Goal: Task Accomplishment & Management: Manage account settings

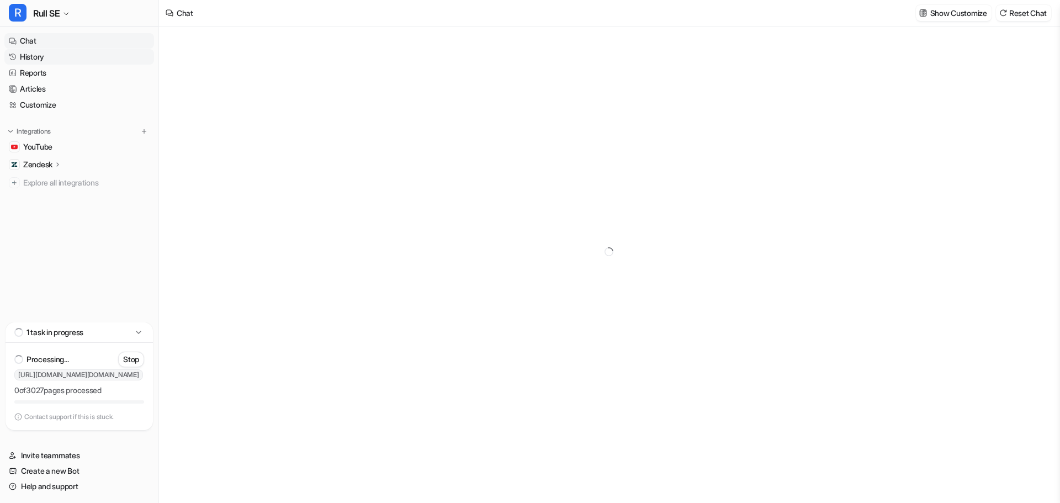
type textarea "**********"
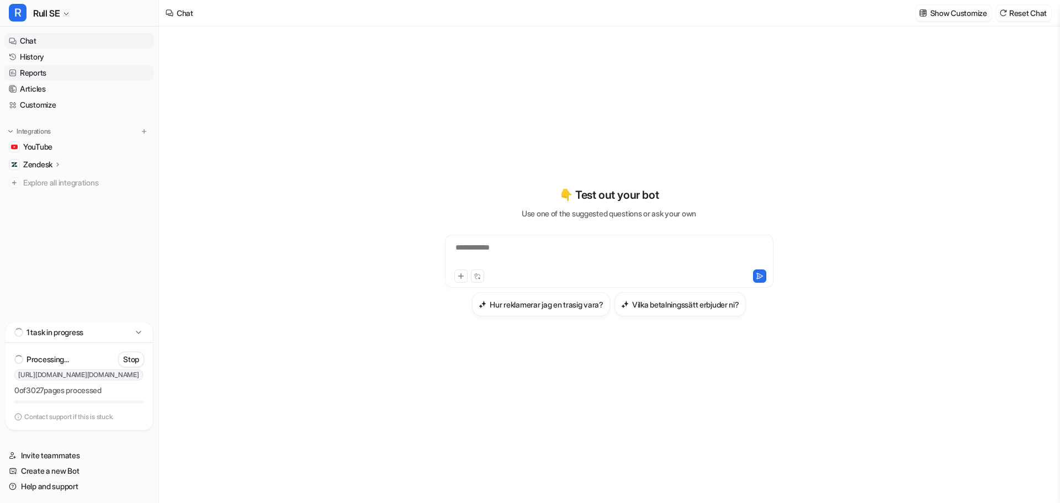
click at [36, 71] on link "Reports" at bounding box center [79, 72] width 150 height 15
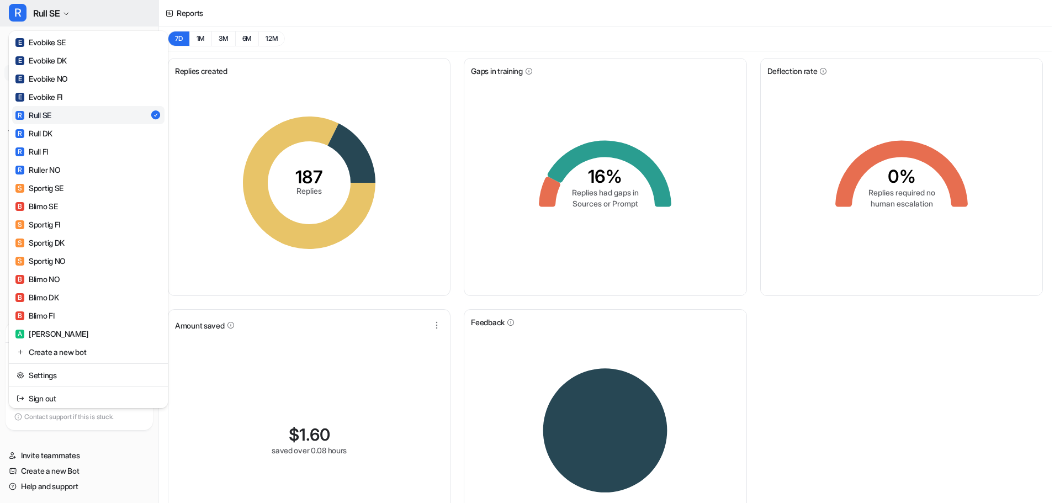
click at [62, 16] on button "R Rull SE" at bounding box center [79, 13] width 158 height 26
click at [48, 132] on div "R Rull DK" at bounding box center [33, 133] width 37 height 12
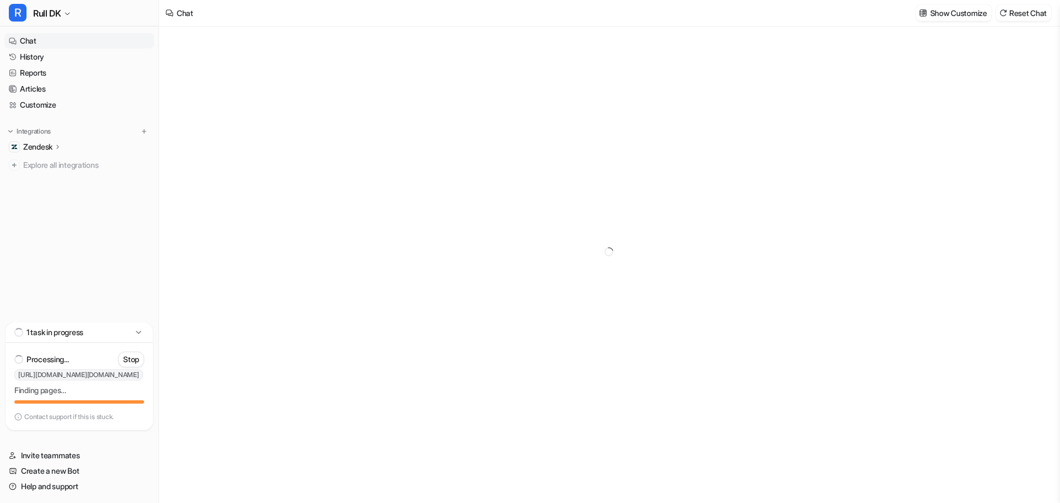
type textarea "**********"
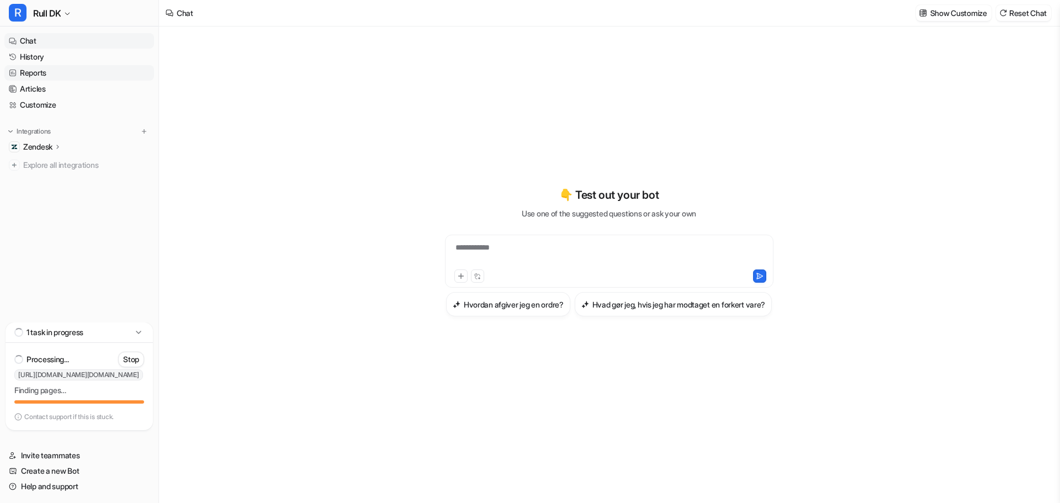
click at [33, 73] on link "Reports" at bounding box center [79, 72] width 150 height 15
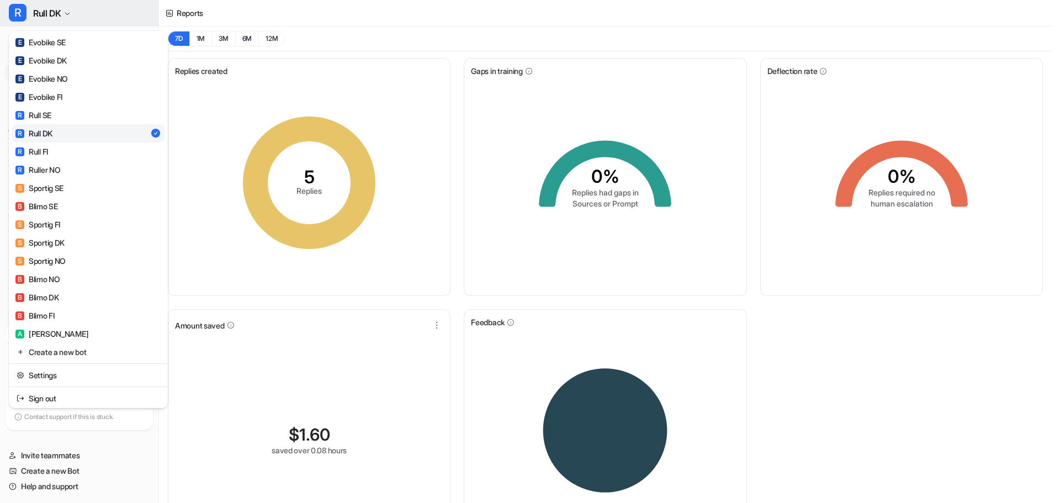
click at [56, 12] on span "Rull DK" at bounding box center [47, 13] width 28 height 15
click at [50, 168] on div "R Ruller NO" at bounding box center [37, 170] width 45 height 12
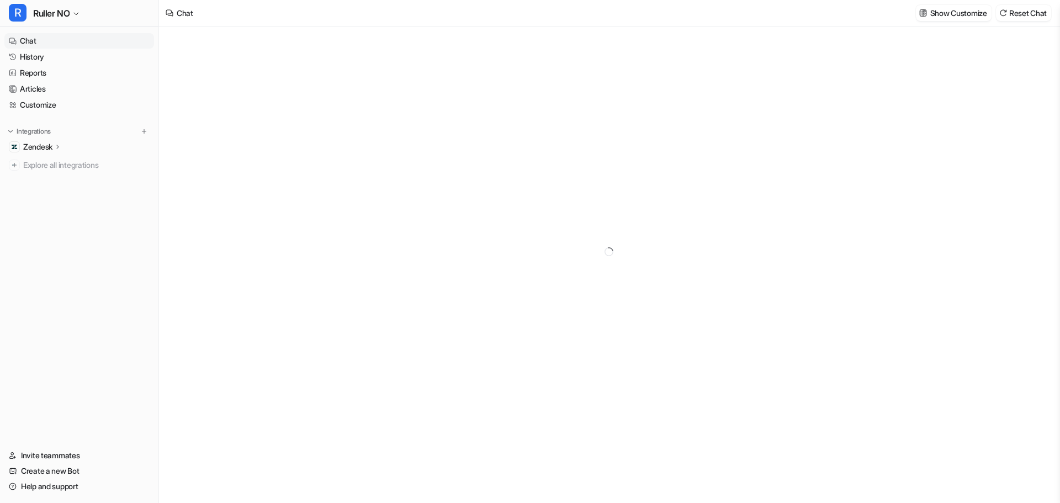
type textarea "**********"
click at [29, 74] on link "Reports" at bounding box center [79, 72] width 150 height 15
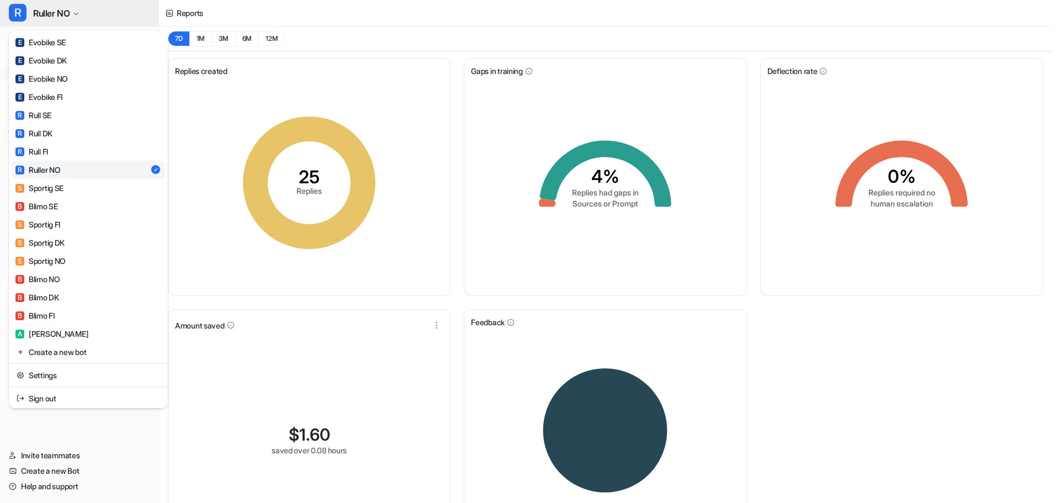
click at [70, 11] on span "Ruller NO" at bounding box center [51, 13] width 36 height 15
click at [370, 24] on div "R Ruller NO E Evobike SE E Evobike DK E Evobike NO E Evobike FI R Rull [PERSON_…" at bounding box center [525, 251] width 1051 height 503
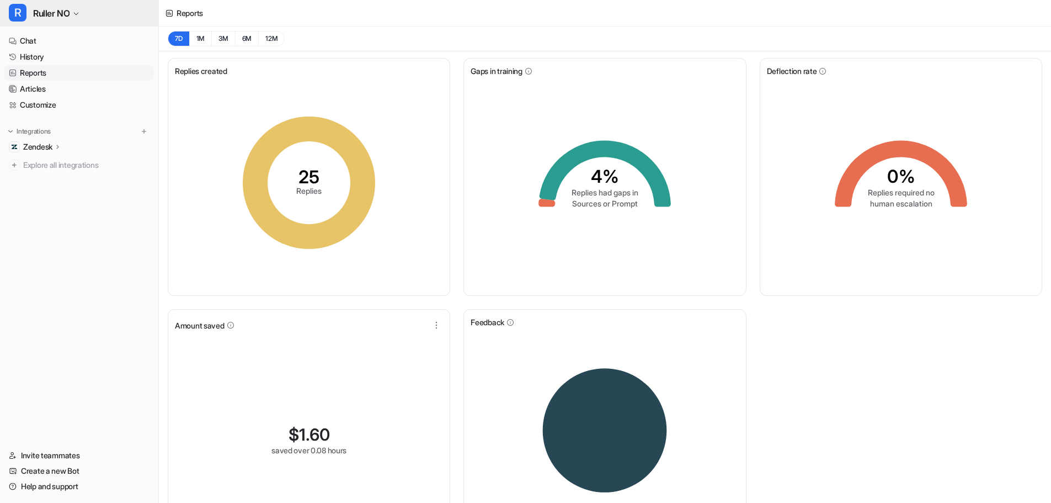
click at [63, 8] on span "Ruller NO" at bounding box center [51, 13] width 36 height 15
click at [63, 9] on span "Ruller NO" at bounding box center [51, 13] width 36 height 15
click at [33, 61] on link "History" at bounding box center [79, 56] width 150 height 15
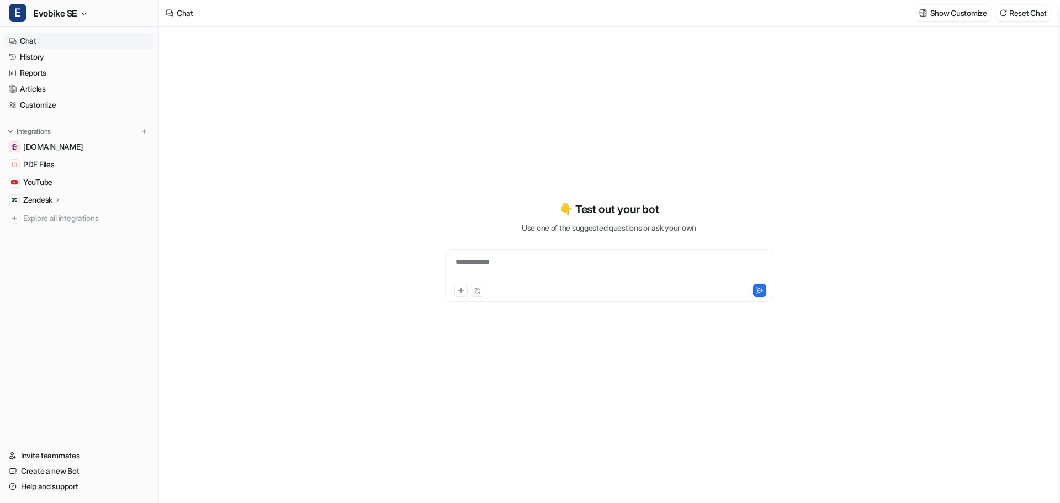
type textarea "**********"
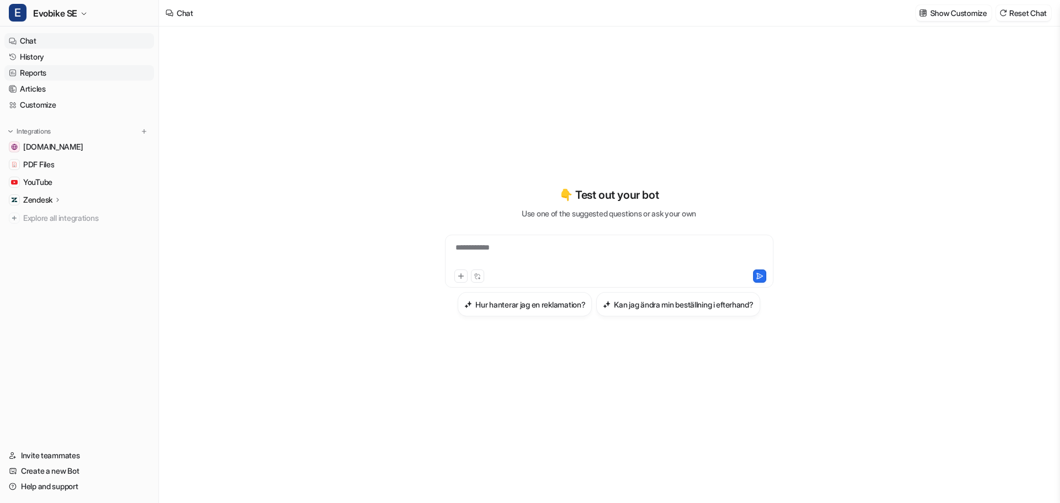
click at [38, 75] on link "Reports" at bounding box center [79, 72] width 150 height 15
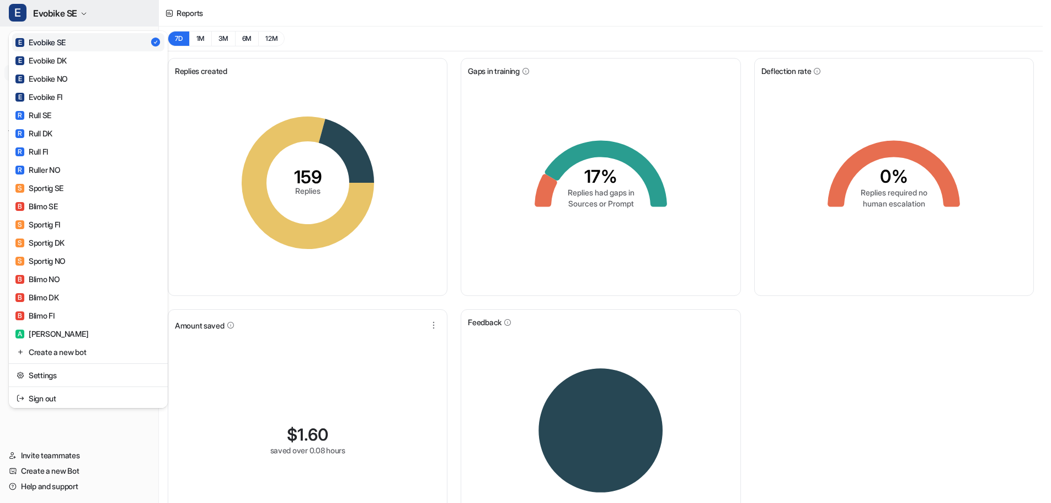
click at [63, 9] on span "Evobike SE" at bounding box center [55, 13] width 44 height 15
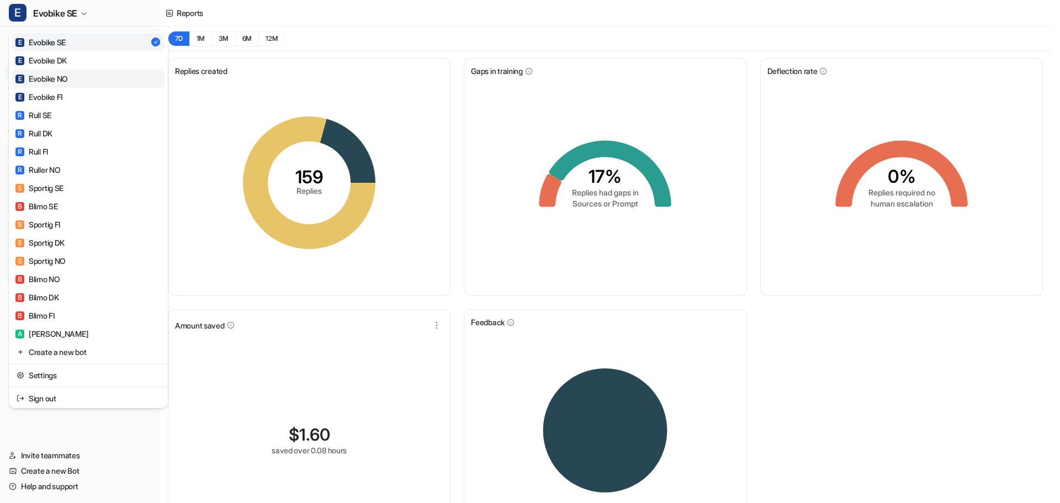
click at [55, 81] on div "E Evobike NO" at bounding box center [41, 79] width 52 height 12
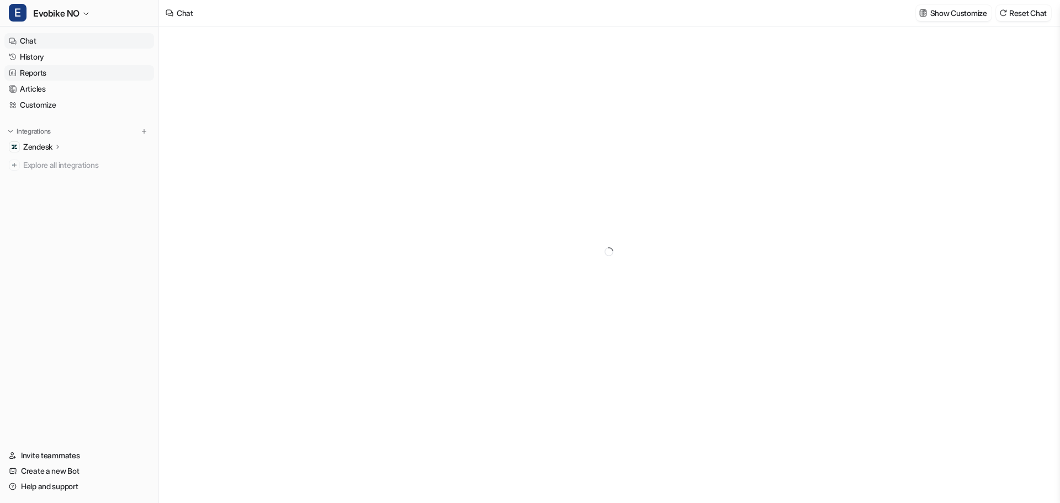
type textarea "**********"
click at [41, 69] on link "Reports" at bounding box center [79, 72] width 150 height 15
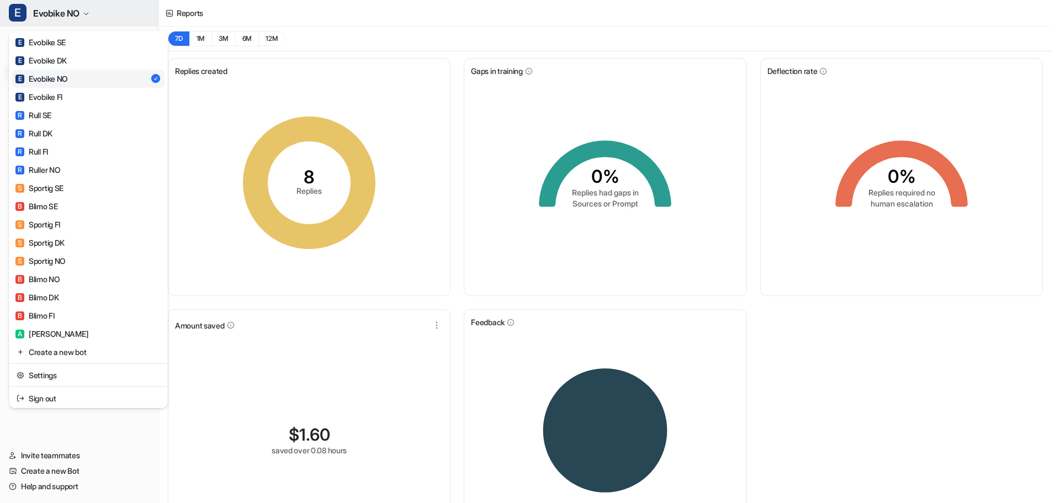
click at [60, 14] on span "Evobike NO" at bounding box center [56, 13] width 46 height 15
click at [47, 168] on div "R Ruller NO" at bounding box center [37, 170] width 45 height 12
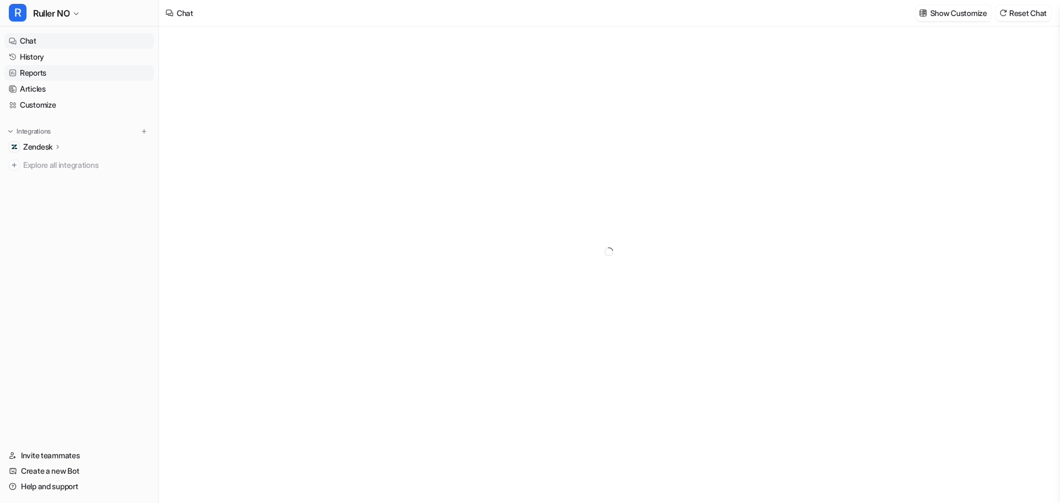
click at [32, 73] on link "Reports" at bounding box center [79, 72] width 150 height 15
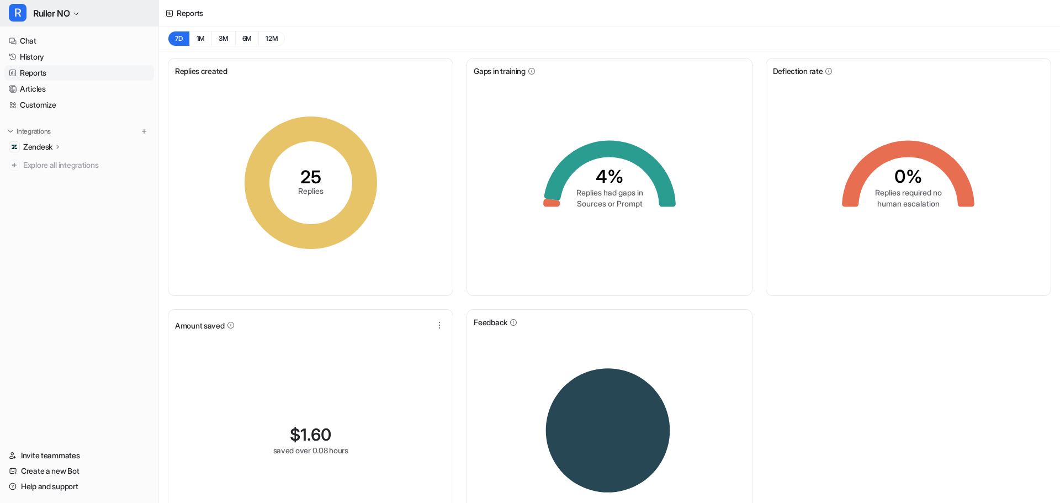
click at [65, 19] on span "Ruller NO" at bounding box center [51, 13] width 36 height 15
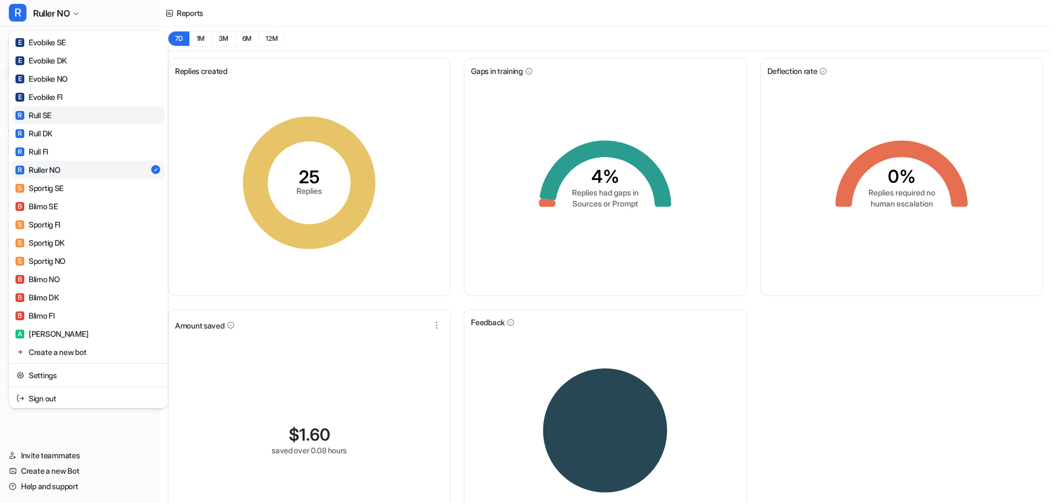
click at [41, 111] on div "R Rull SE" at bounding box center [33, 115] width 36 height 12
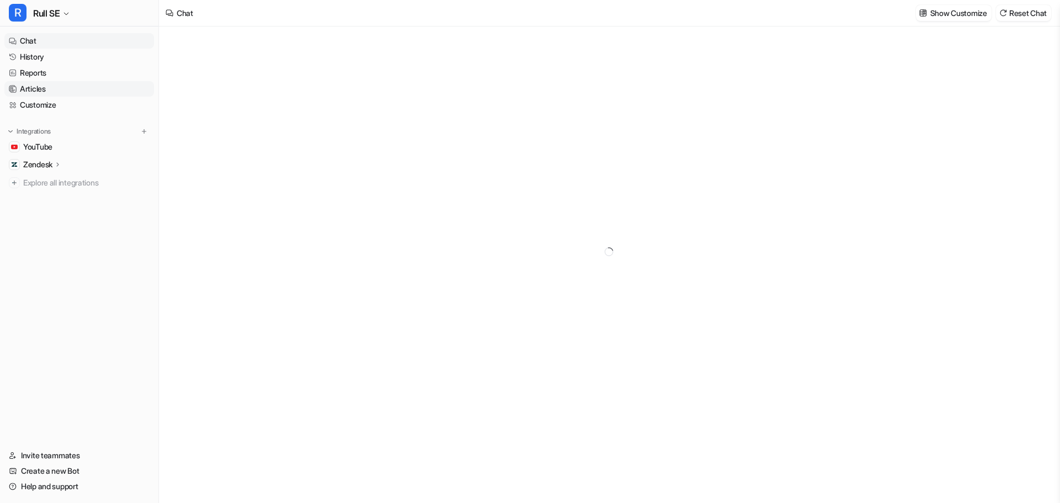
type textarea "**********"
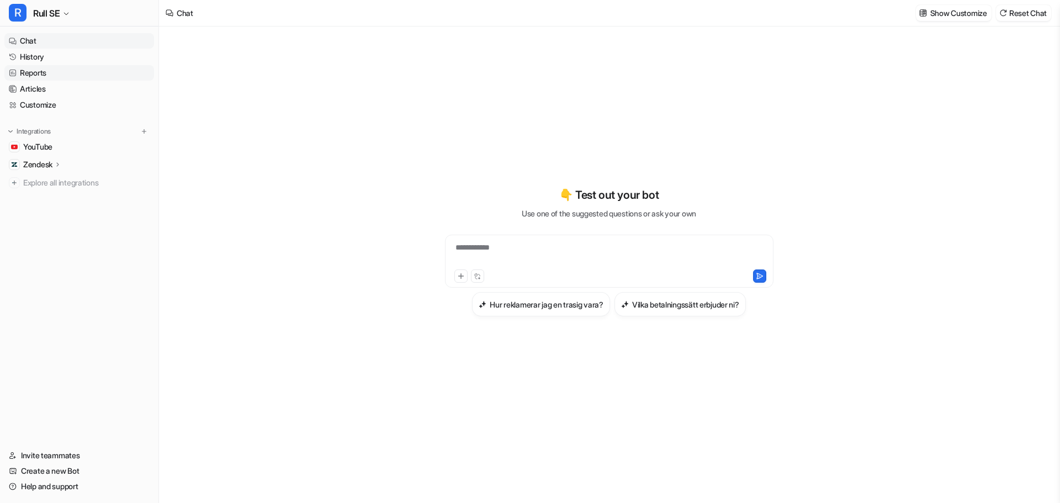
click at [41, 74] on link "Reports" at bounding box center [79, 72] width 150 height 15
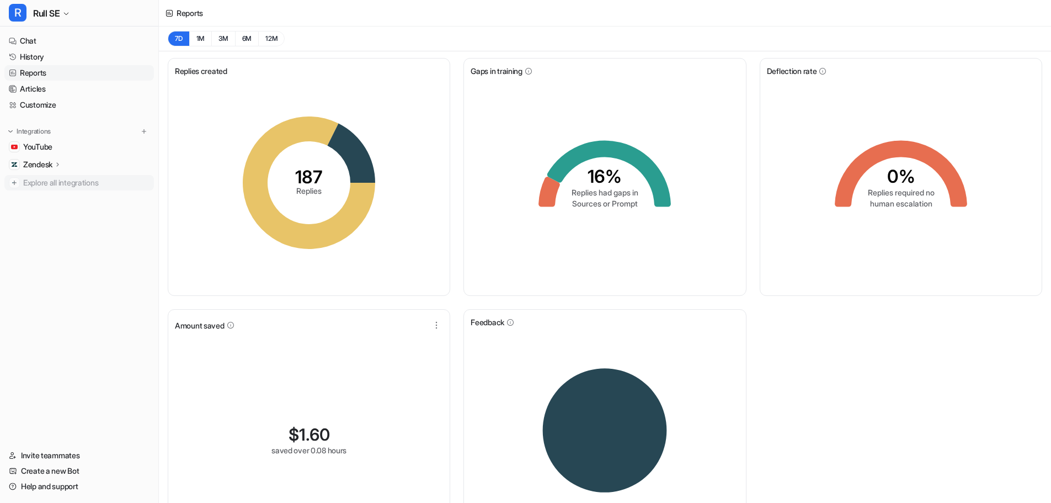
click at [78, 187] on span "Explore all integrations" at bounding box center [86, 183] width 126 height 18
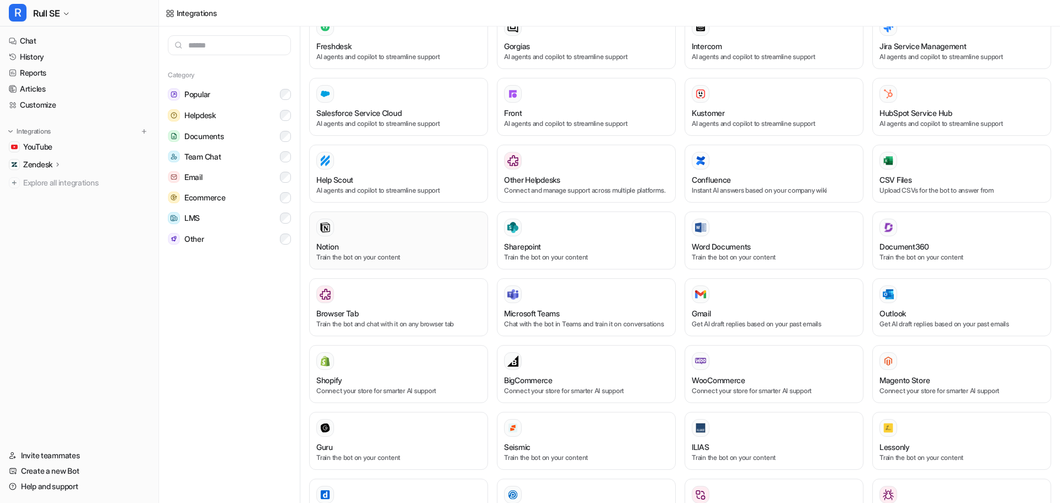
scroll to position [369, 0]
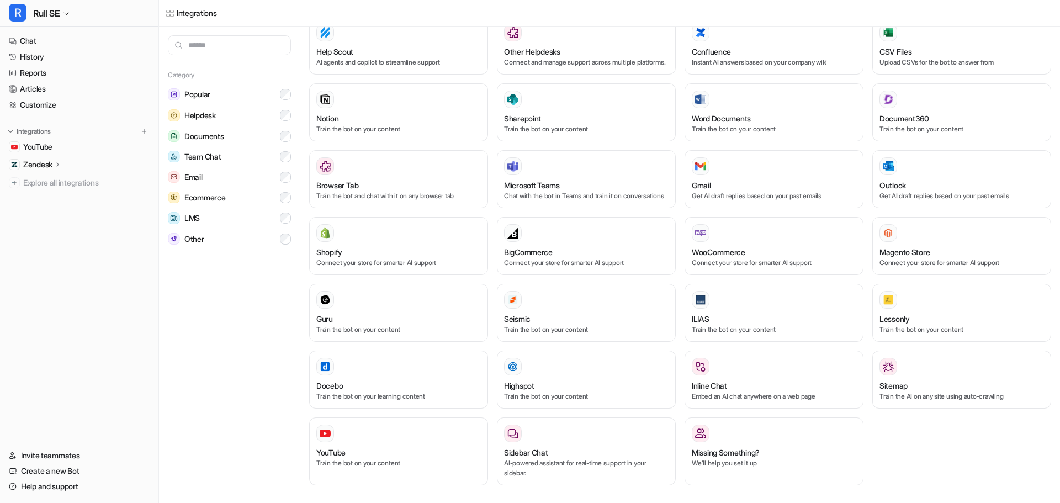
click at [236, 350] on div "Category Popular Helpdesk Documents Team Chat Email Ecommerce LMS Other" at bounding box center [229, 264] width 141 height 476
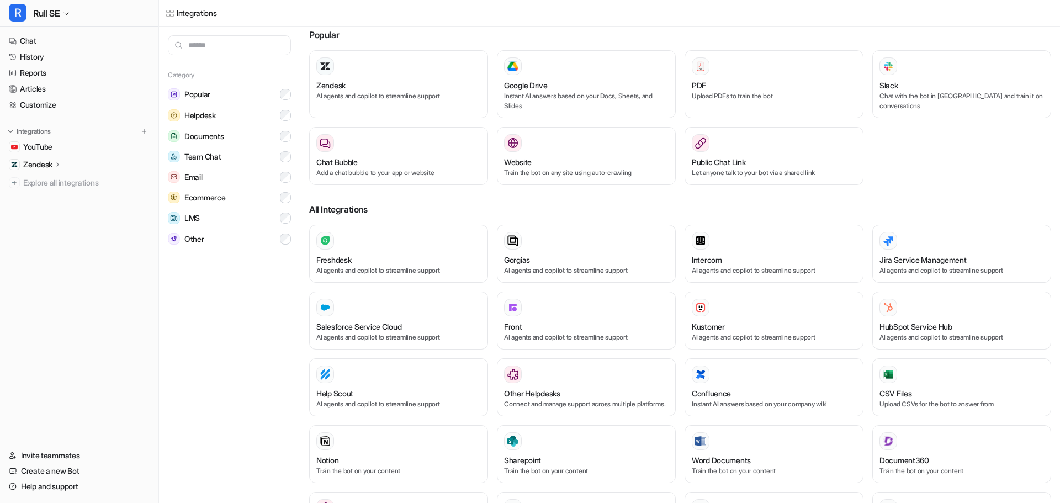
scroll to position [0, 0]
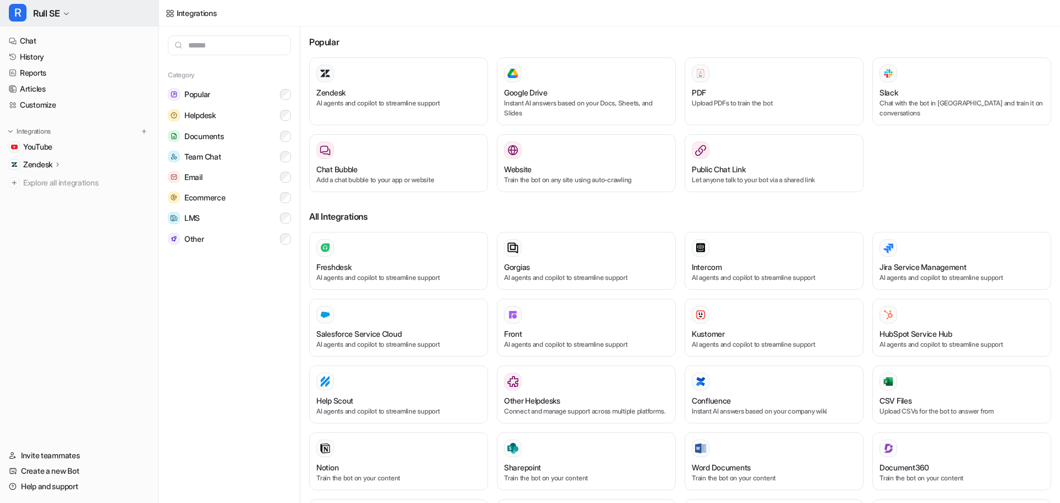
click at [49, 20] on span "Rull SE" at bounding box center [46, 13] width 26 height 15
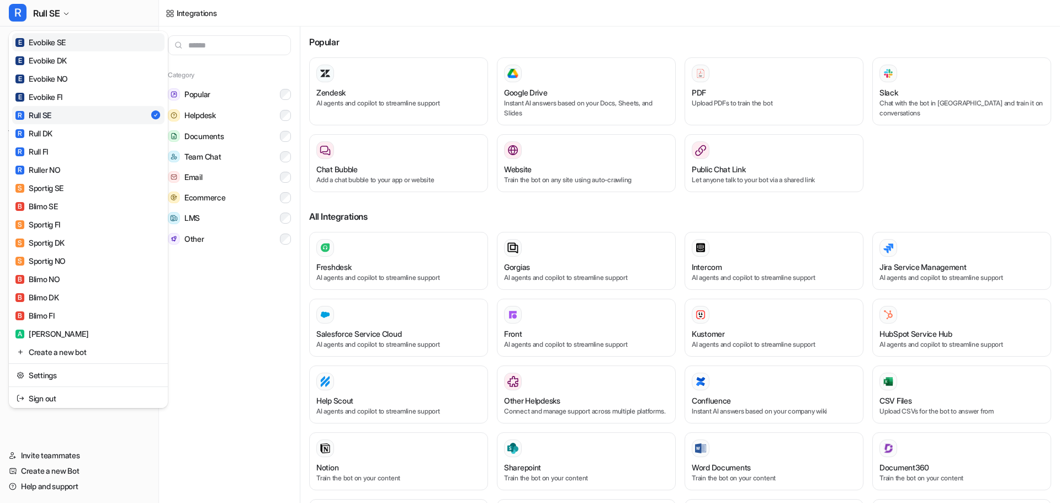
click at [35, 39] on div "E Evobike SE" at bounding box center [40, 42] width 50 height 12
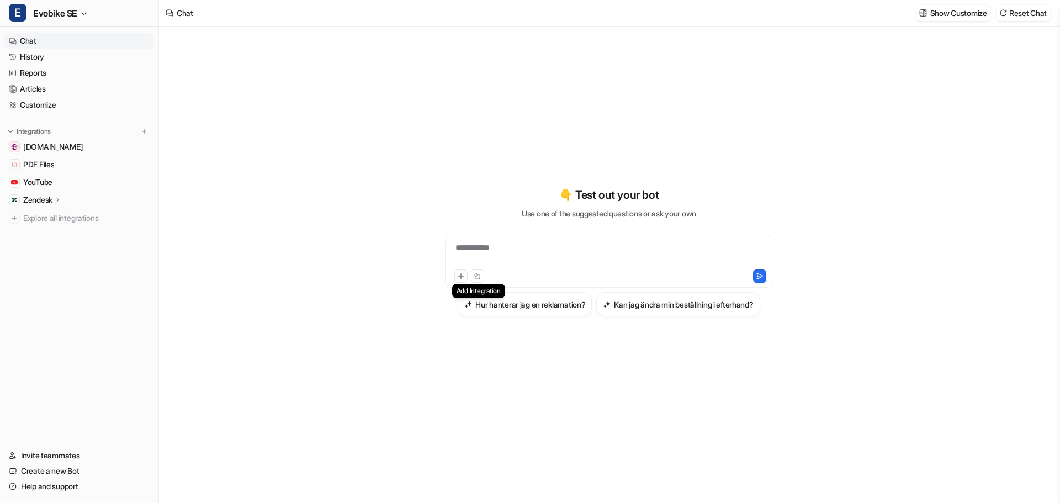
type textarea "**********"
click at [469, 247] on div "**********" at bounding box center [609, 254] width 323 height 25
click at [30, 101] on link "Customize" at bounding box center [79, 104] width 150 height 15
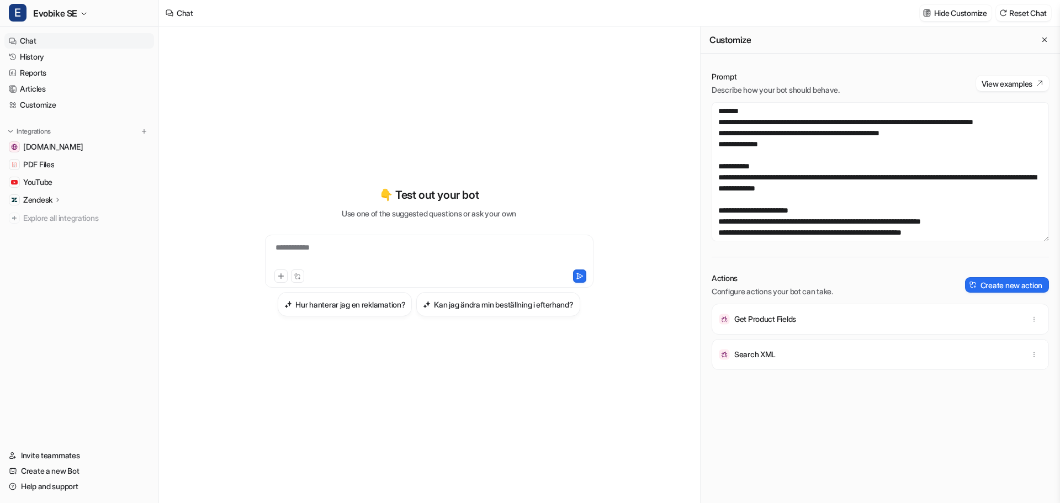
click at [316, 246] on div "**********" at bounding box center [429, 254] width 323 height 25
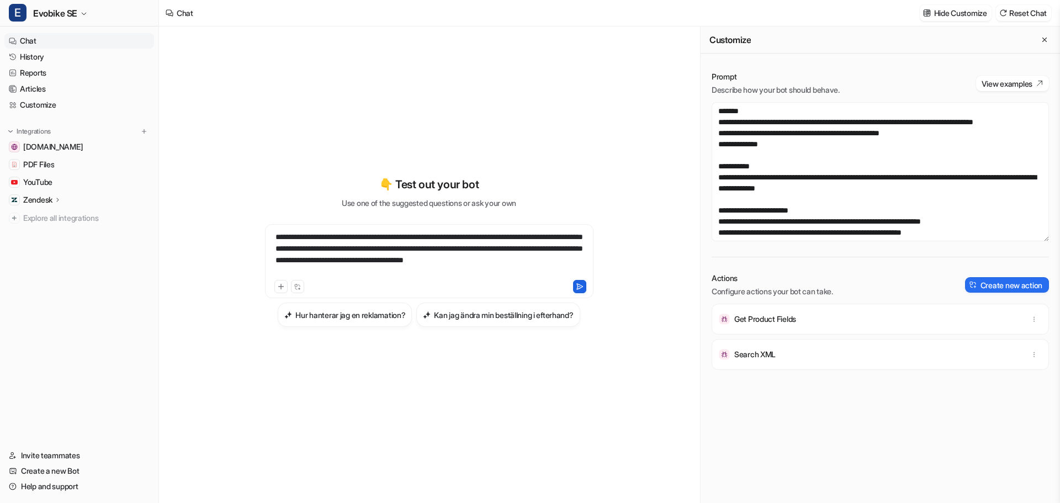
click at [576, 288] on icon at bounding box center [580, 287] width 8 height 8
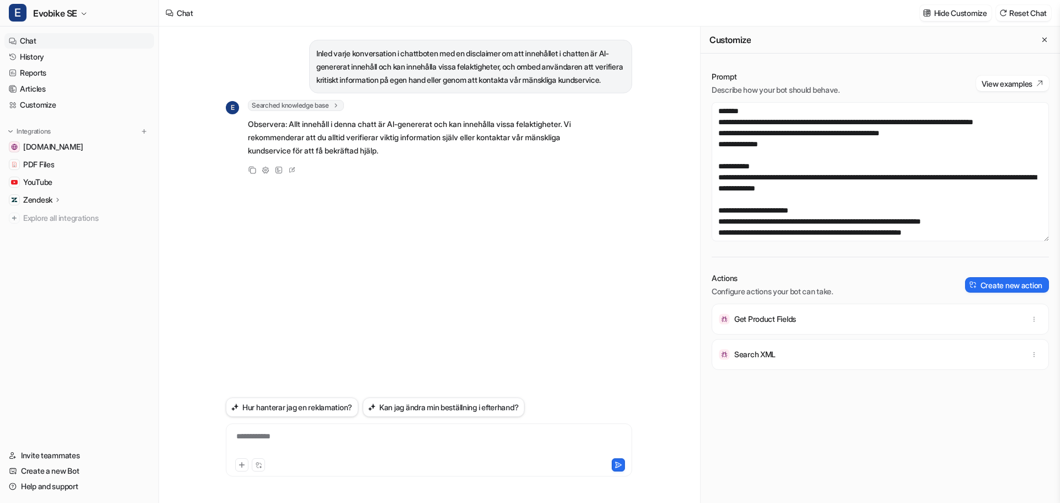
click at [26, 43] on link "Chat" at bounding box center [79, 40] width 150 height 15
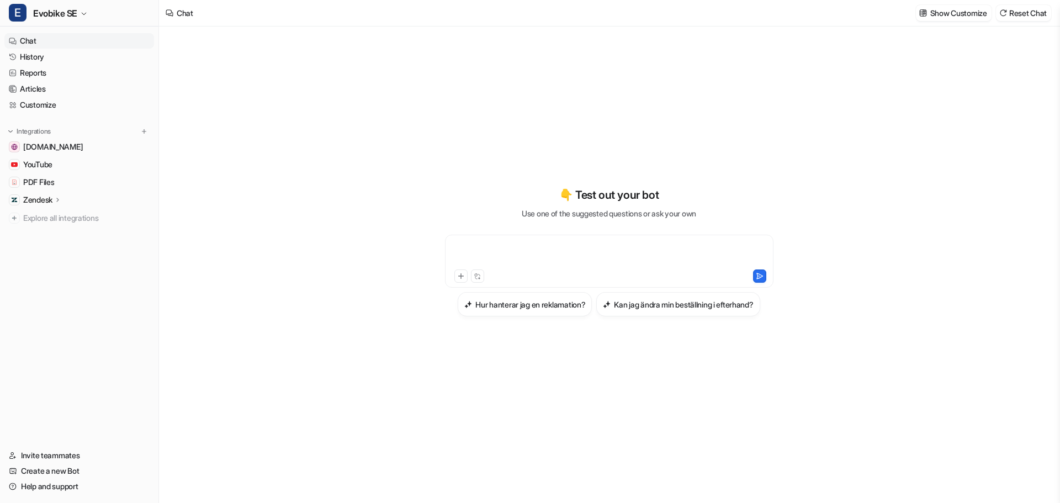
click at [526, 247] on div at bounding box center [609, 254] width 323 height 25
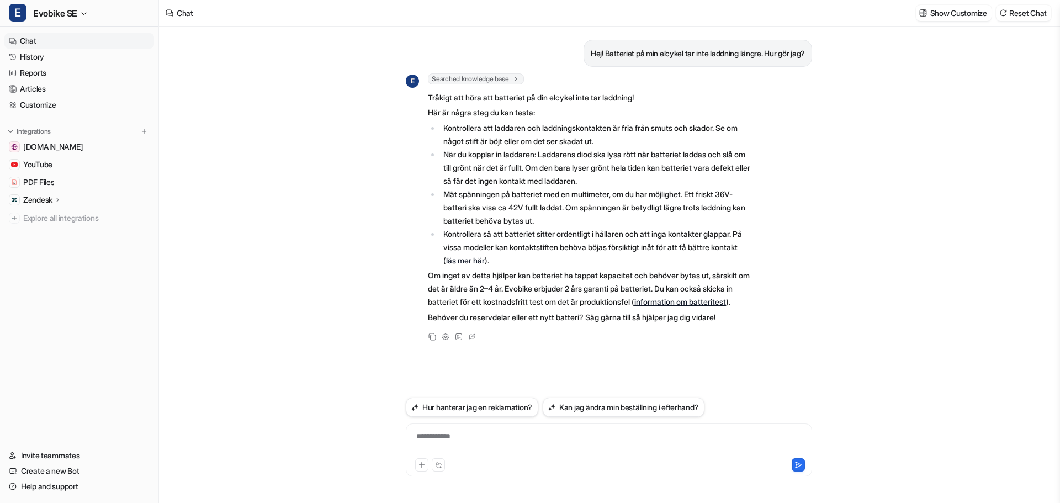
click at [634, 306] on link "information om batteritest" at bounding box center [680, 301] width 92 height 9
click at [474, 344] on icon at bounding box center [471, 336] width 11 height 14
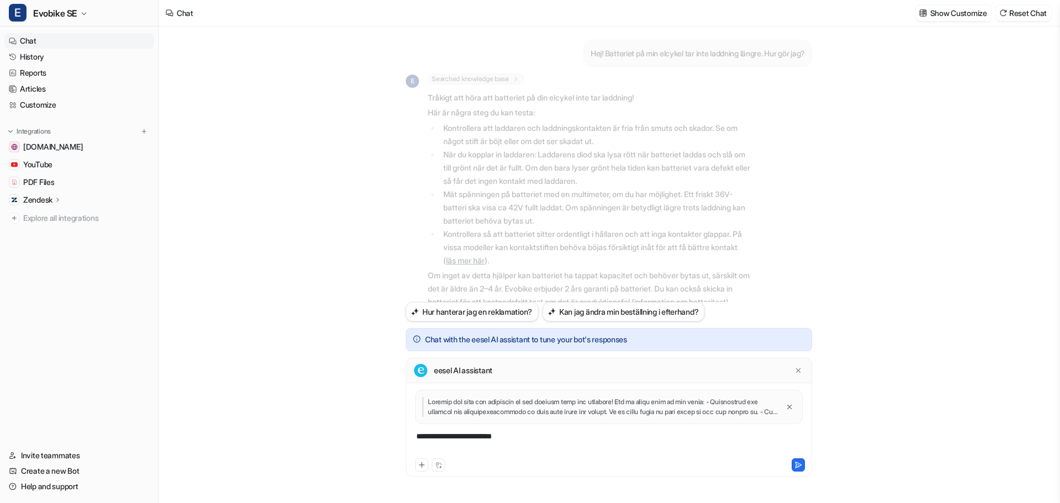
click at [442, 439] on div "**********" at bounding box center [608, 442] width 401 height 25
drag, startPoint x: 540, startPoint y: 436, endPoint x: 390, endPoint y: 423, distance: 150.6
click at [403, 434] on div "Hej! Batteriet på min elcykel tar inte laddning längre. Hur gör jag? E Searched…" at bounding box center [609, 264] width 424 height 476
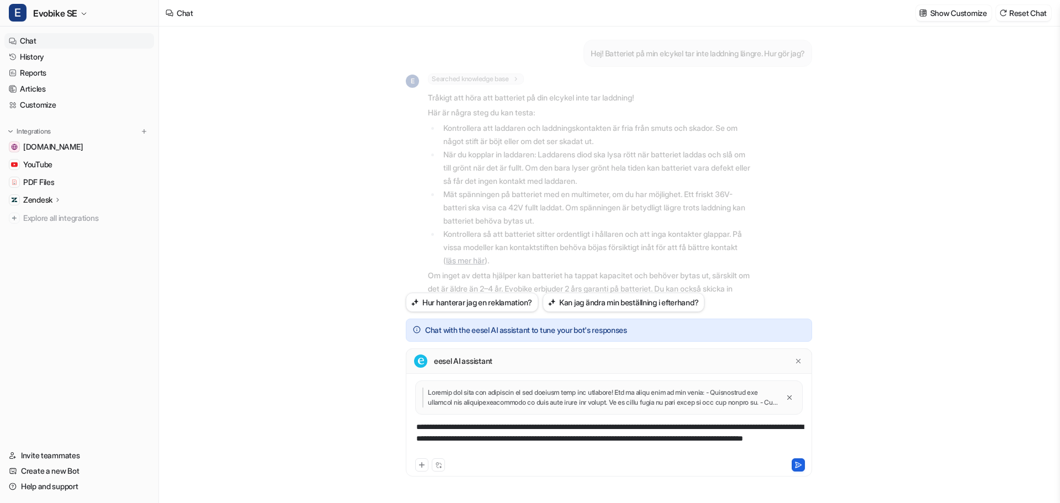
click at [801, 465] on icon at bounding box center [798, 465] width 8 height 8
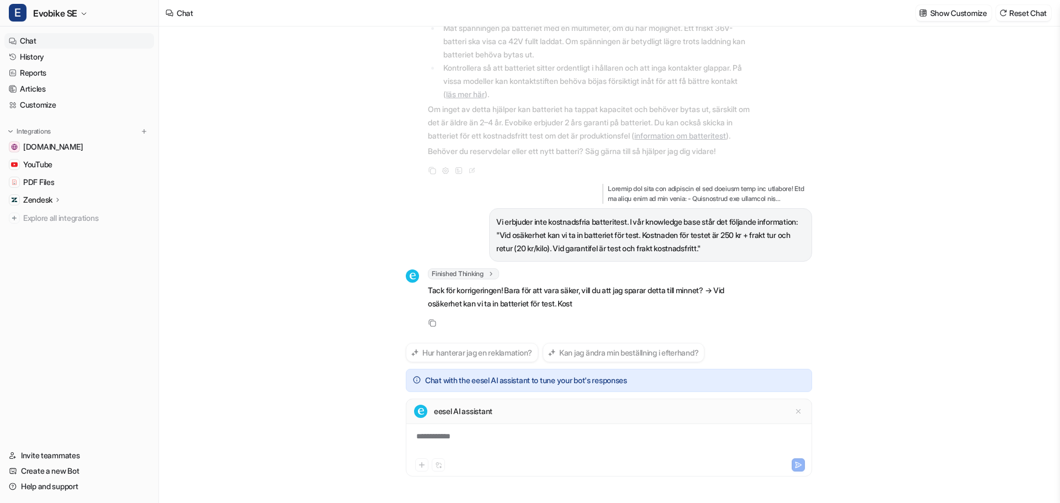
scroll to position [193, 0]
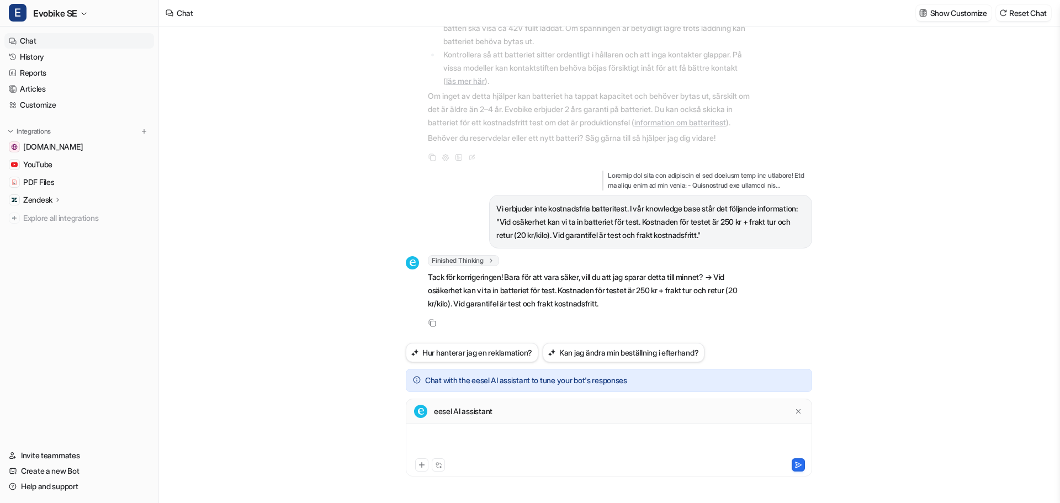
click at [471, 435] on div at bounding box center [608, 442] width 401 height 25
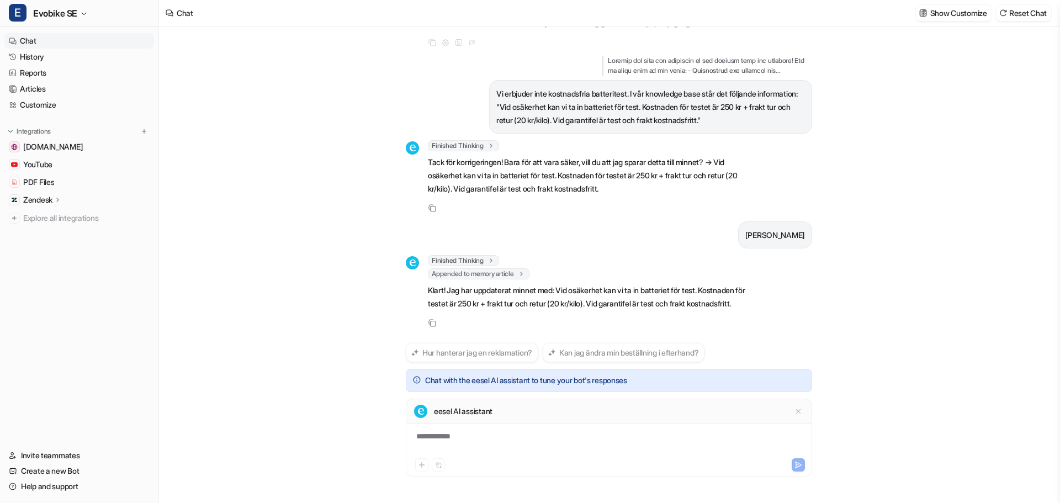
scroll to position [321, 0]
click at [27, 41] on link "Chat" at bounding box center [79, 40] width 150 height 15
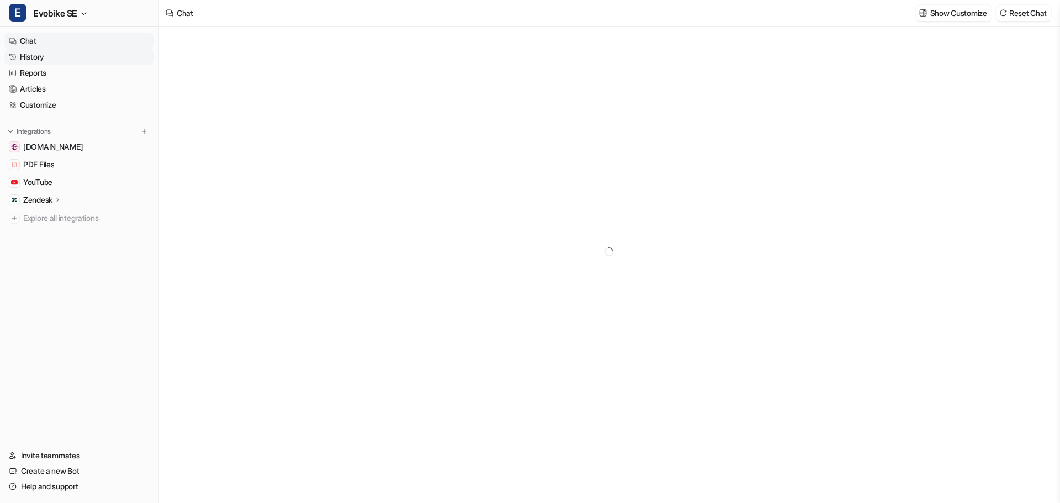
type textarea "**********"
click at [31, 106] on link "Customize" at bounding box center [79, 104] width 150 height 15
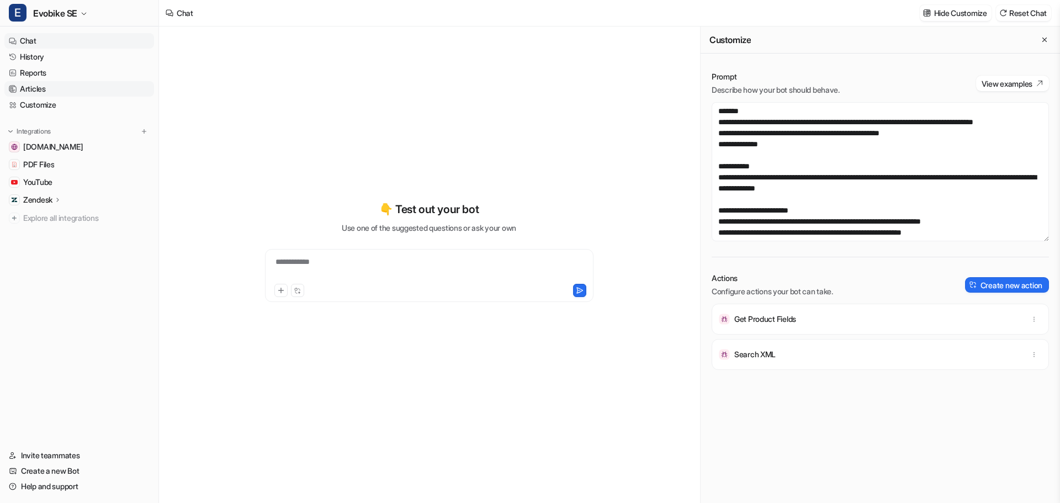
click at [29, 88] on link "Articles" at bounding box center [79, 88] width 150 height 15
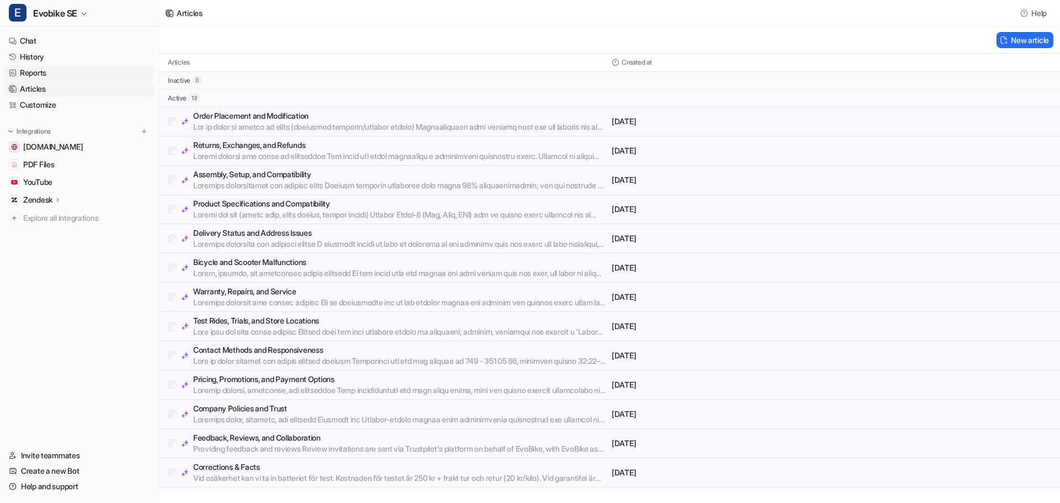
click at [33, 74] on link "Reports" at bounding box center [79, 72] width 150 height 15
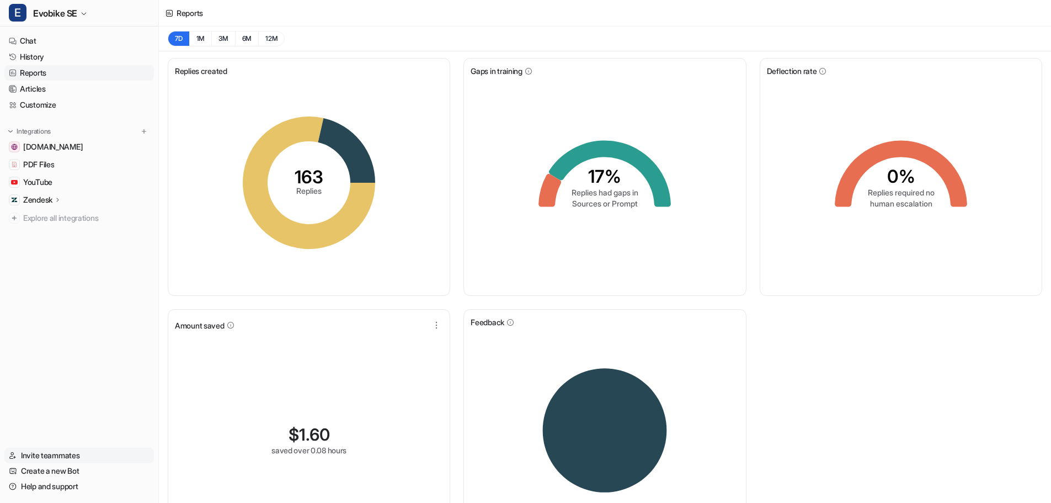
click at [63, 456] on link "Invite teammates" at bounding box center [79, 455] width 150 height 15
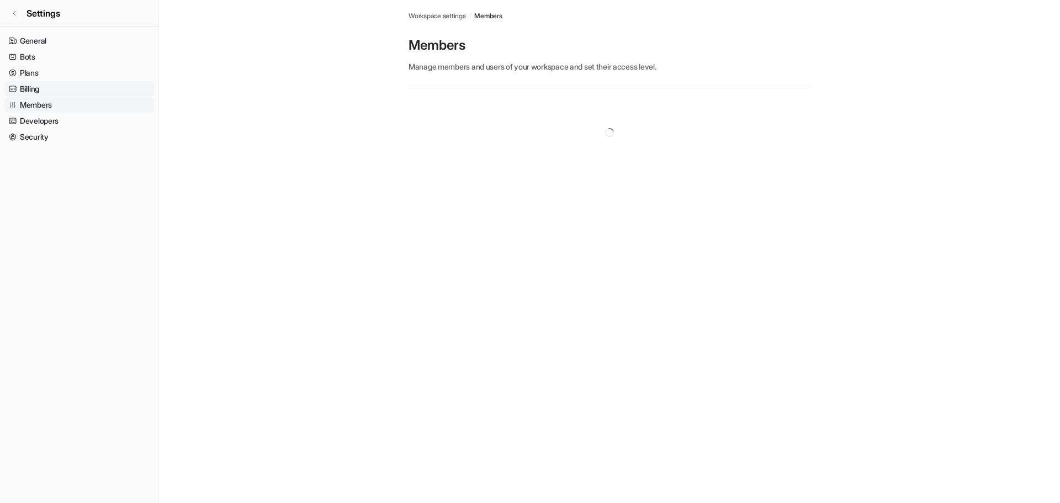
click at [30, 88] on link "Billing" at bounding box center [79, 88] width 150 height 15
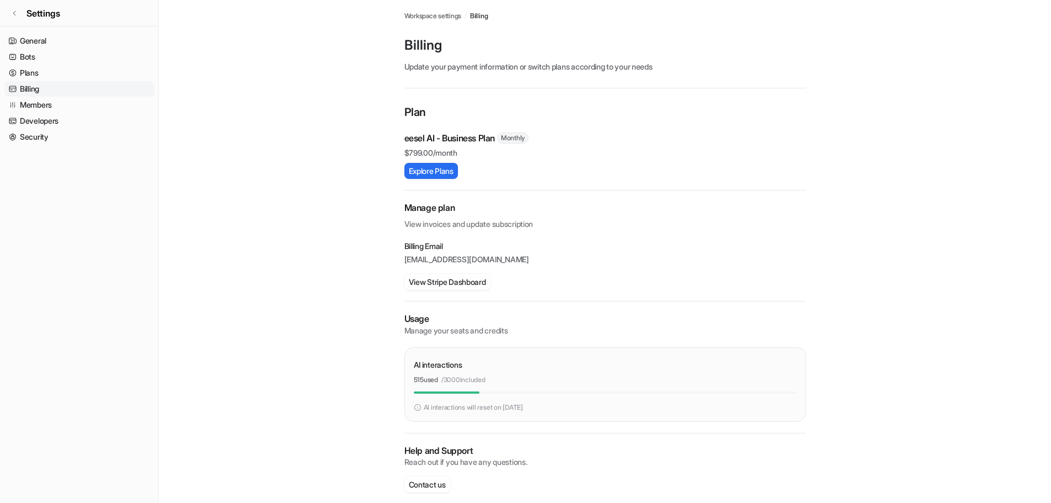
scroll to position [12, 0]
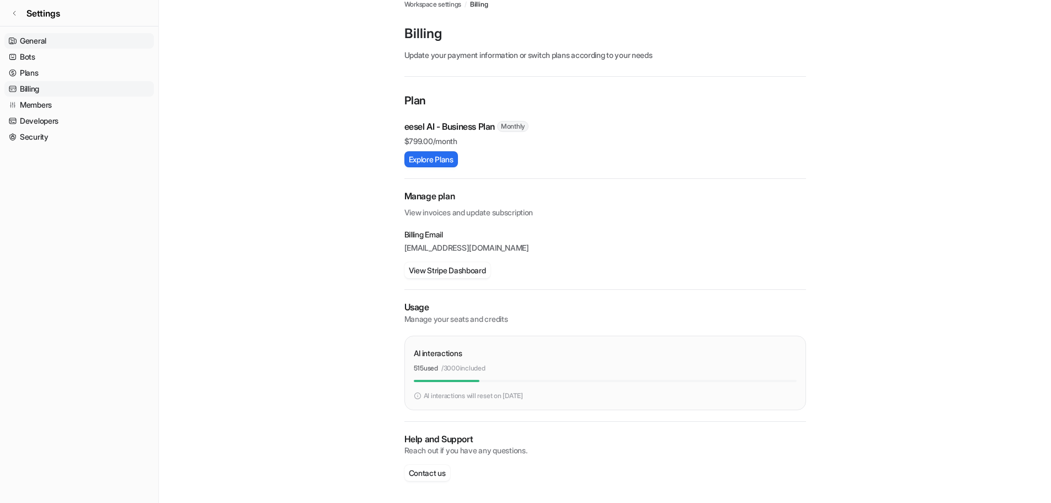
click at [19, 37] on link "General" at bounding box center [79, 40] width 150 height 15
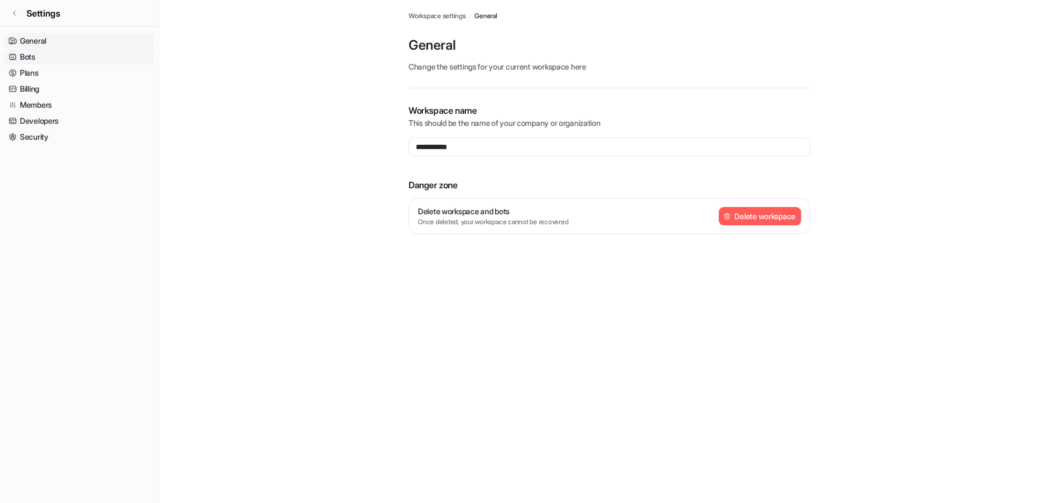
click at [30, 63] on link "Bots" at bounding box center [79, 56] width 150 height 15
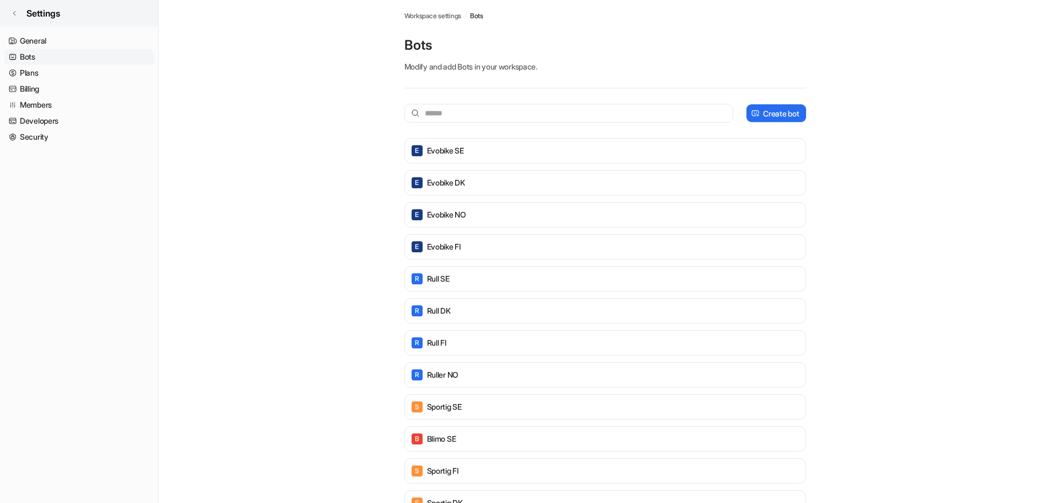
click at [15, 10] on icon at bounding box center [14, 13] width 7 height 7
